Goal: Use online tool/utility: Use online tool/utility

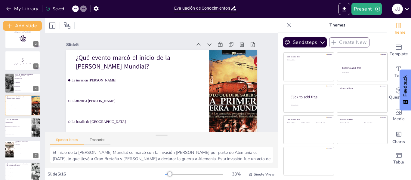
scroll to position [14, 0]
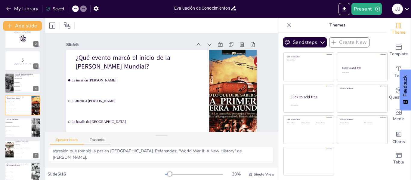
checkbox input "true"
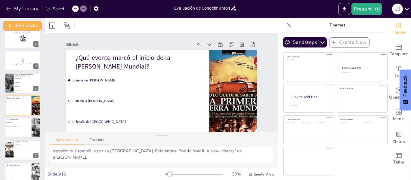
checkbox input "true"
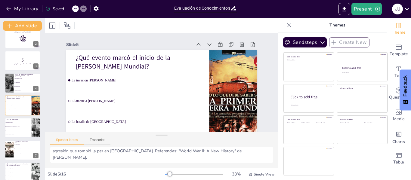
checkbox input "true"
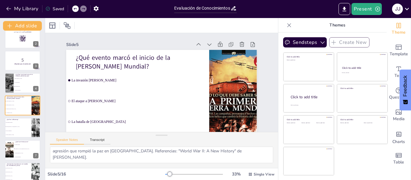
checkbox input "true"
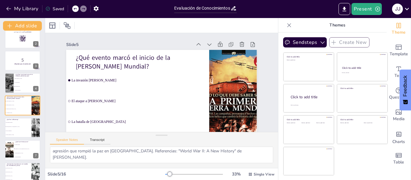
checkbox input "true"
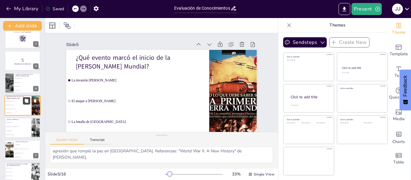
checkbox input "true"
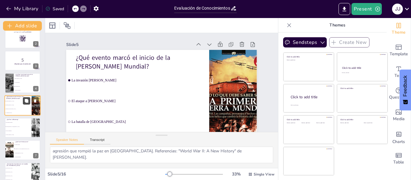
checkbox input "true"
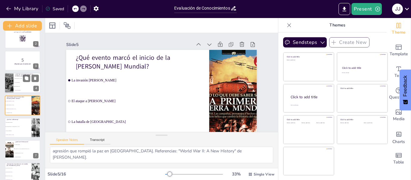
checkbox input "true"
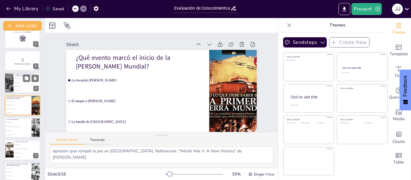
checkbox input "true"
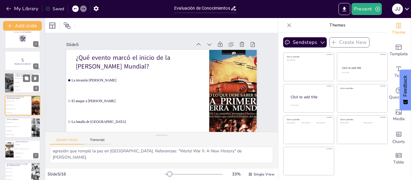
checkbox input "true"
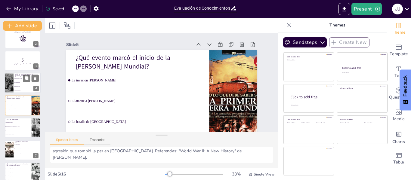
checkbox input "true"
